Goal: Task Accomplishment & Management: Use online tool/utility

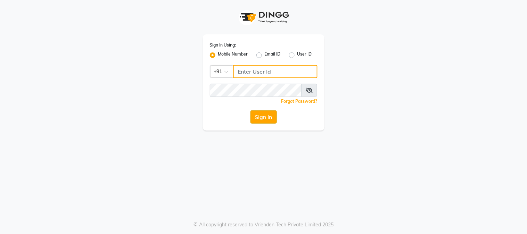
type input "9503033368"
click at [268, 115] on button "Sign In" at bounding box center [264, 117] width 26 height 13
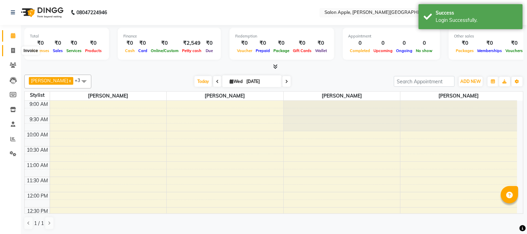
click at [17, 50] on span at bounding box center [13, 51] width 12 height 8
select select "4128"
select select "service"
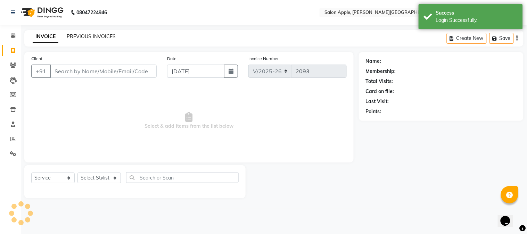
click at [99, 38] on link "PREVIOUS INVOICES" at bounding box center [91, 36] width 49 height 6
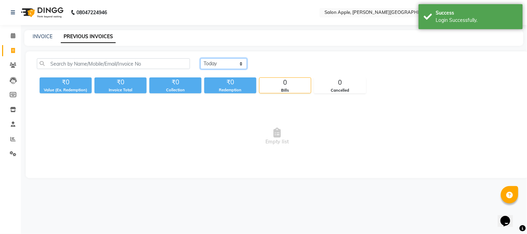
click at [216, 64] on select "Today Yesterday Custom Range" at bounding box center [224, 63] width 47 height 11
click at [201, 58] on select "Today Yesterday Custom Range" at bounding box center [224, 63] width 47 height 11
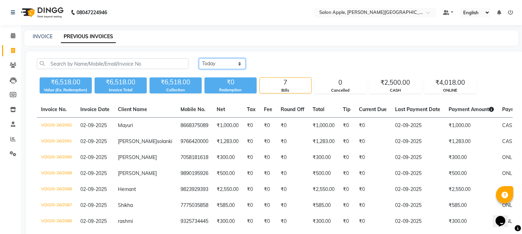
click at [213, 65] on select "Today Yesterday Custom Range" at bounding box center [222, 63] width 47 height 11
select select "range"
click at [199, 58] on select "Today Yesterday Custom Range" at bounding box center [222, 63] width 47 height 11
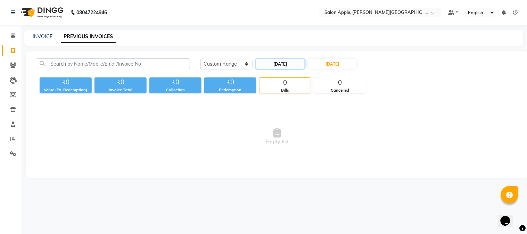
click at [294, 65] on input "03-09-2025" at bounding box center [280, 64] width 49 height 10
select select "9"
select select "2025"
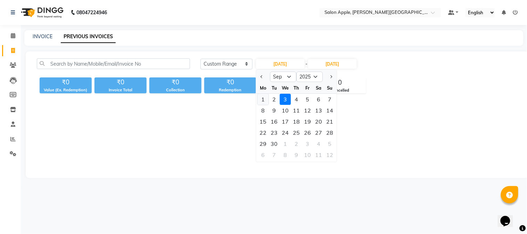
click at [262, 98] on div "1" at bounding box center [263, 99] width 11 height 11
type input "01-09-2025"
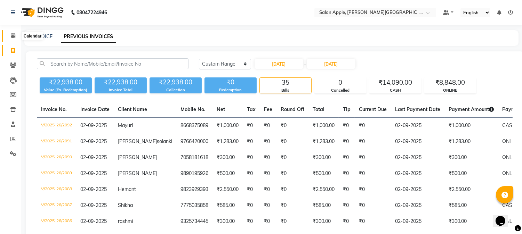
click at [15, 37] on icon at bounding box center [13, 35] width 5 height 5
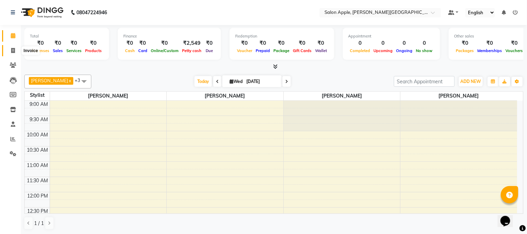
click at [15, 51] on icon at bounding box center [13, 50] width 4 height 5
select select "4128"
select select "service"
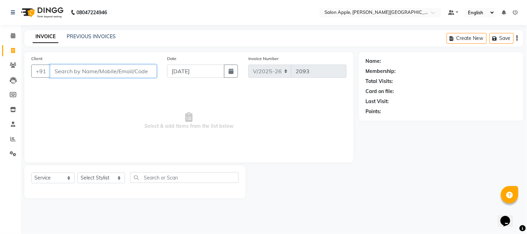
click at [75, 68] on input "Client" at bounding box center [103, 71] width 107 height 13
paste input "85509 17274"
click at [74, 72] on input "85509 17274" at bounding box center [85, 71] width 71 height 13
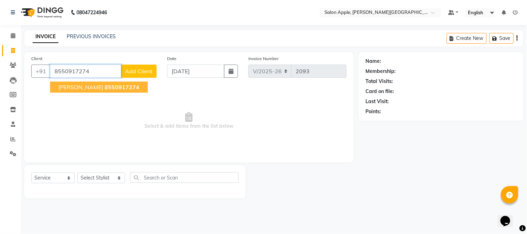
click at [105, 88] on span "8550917274" at bounding box center [122, 87] width 35 height 7
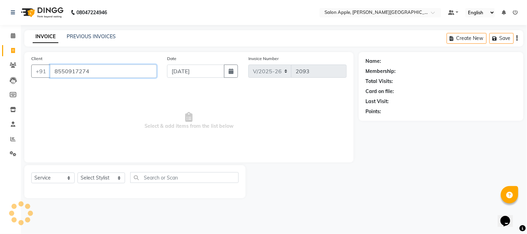
type input "8550917274"
select select "1: Object"
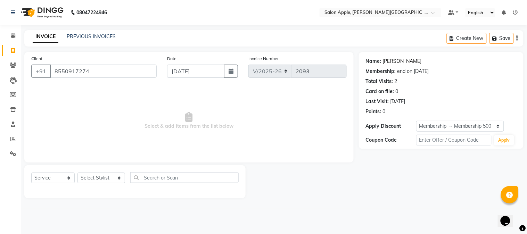
click at [393, 62] on link "Namrata" at bounding box center [402, 61] width 39 height 7
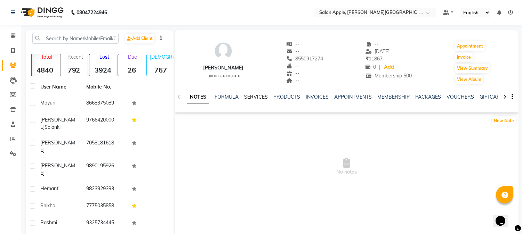
click at [261, 95] on link "SERVICES" at bounding box center [256, 97] width 24 height 6
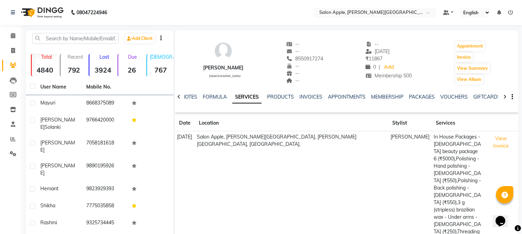
scroll to position [61, 0]
